Goal: Task Accomplishment & Management: Use online tool/utility

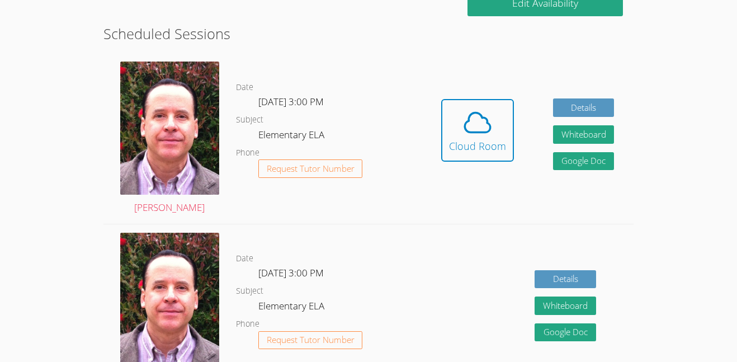
scroll to position [257, 0]
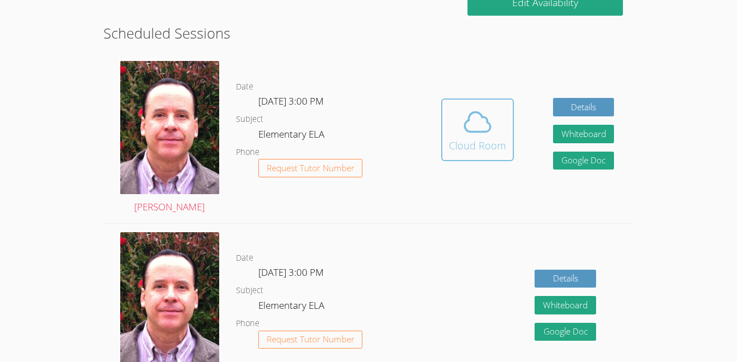
click at [492, 130] on icon at bounding box center [477, 121] width 31 height 31
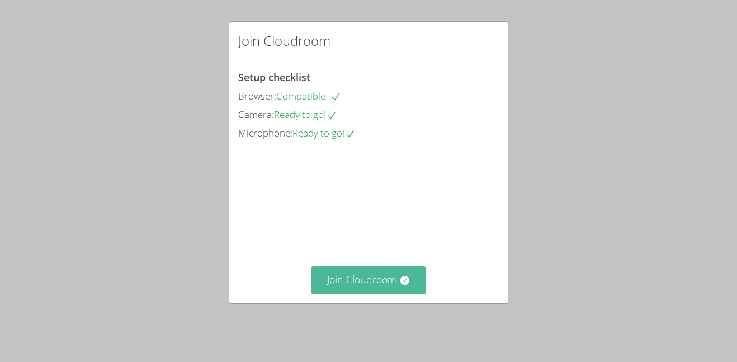
click at [377, 288] on button "Join Cloudroom" at bounding box center [368, 279] width 115 height 27
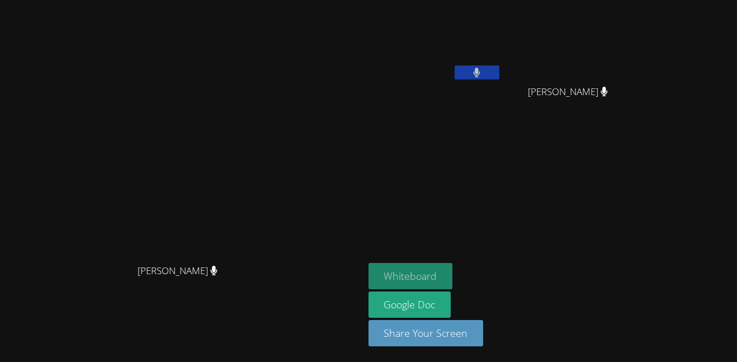
click at [453, 274] on button "Whiteboard" at bounding box center [410, 276] width 84 height 26
click at [482, 68] on icon at bounding box center [477, 73] width 12 height 10
click at [501, 62] on video at bounding box center [434, 41] width 133 height 75
click at [499, 75] on button at bounding box center [476, 72] width 45 height 14
click at [482, 70] on icon at bounding box center [477, 73] width 12 height 10
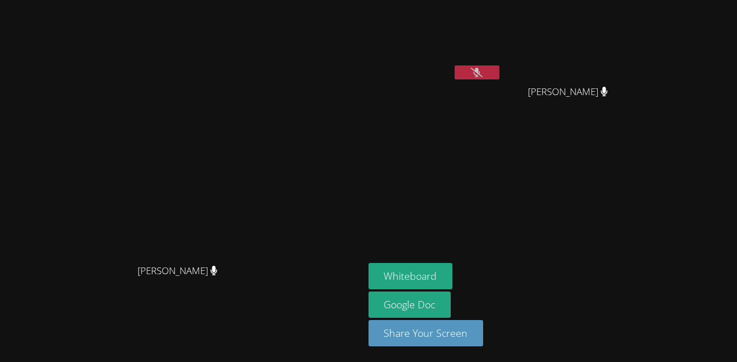
click at [499, 69] on button at bounding box center [476, 72] width 45 height 14
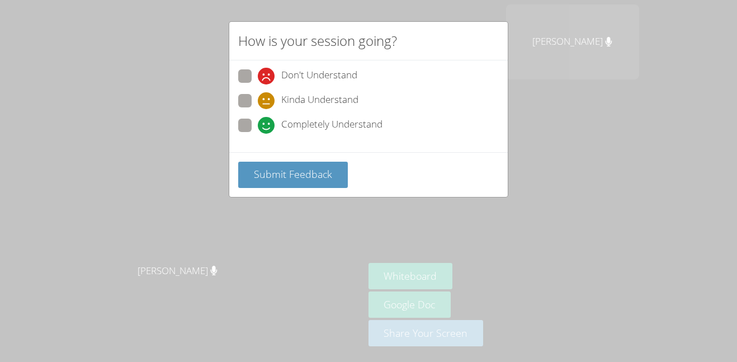
click at [258, 134] on span at bounding box center [258, 134] width 0 height 0
click at [258, 121] on input "Completely Understand" at bounding box center [263, 124] width 10 height 10
radio input "true"
click at [256, 167] on span "Submit Feedback" at bounding box center [293, 173] width 78 height 13
